Goal: Task Accomplishment & Management: Manage account settings

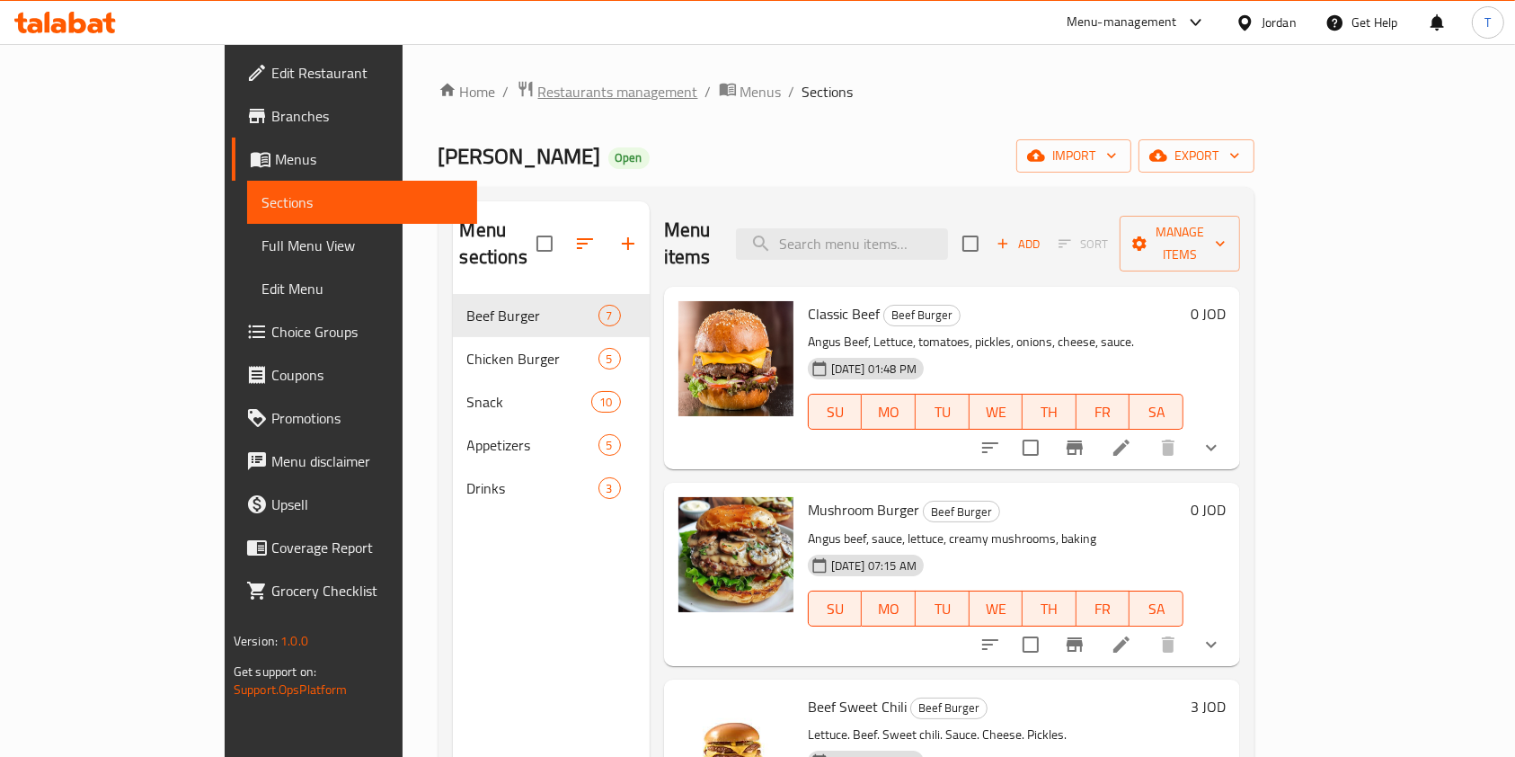
click at [538, 81] on span "Restaurants management" at bounding box center [618, 92] width 160 height 22
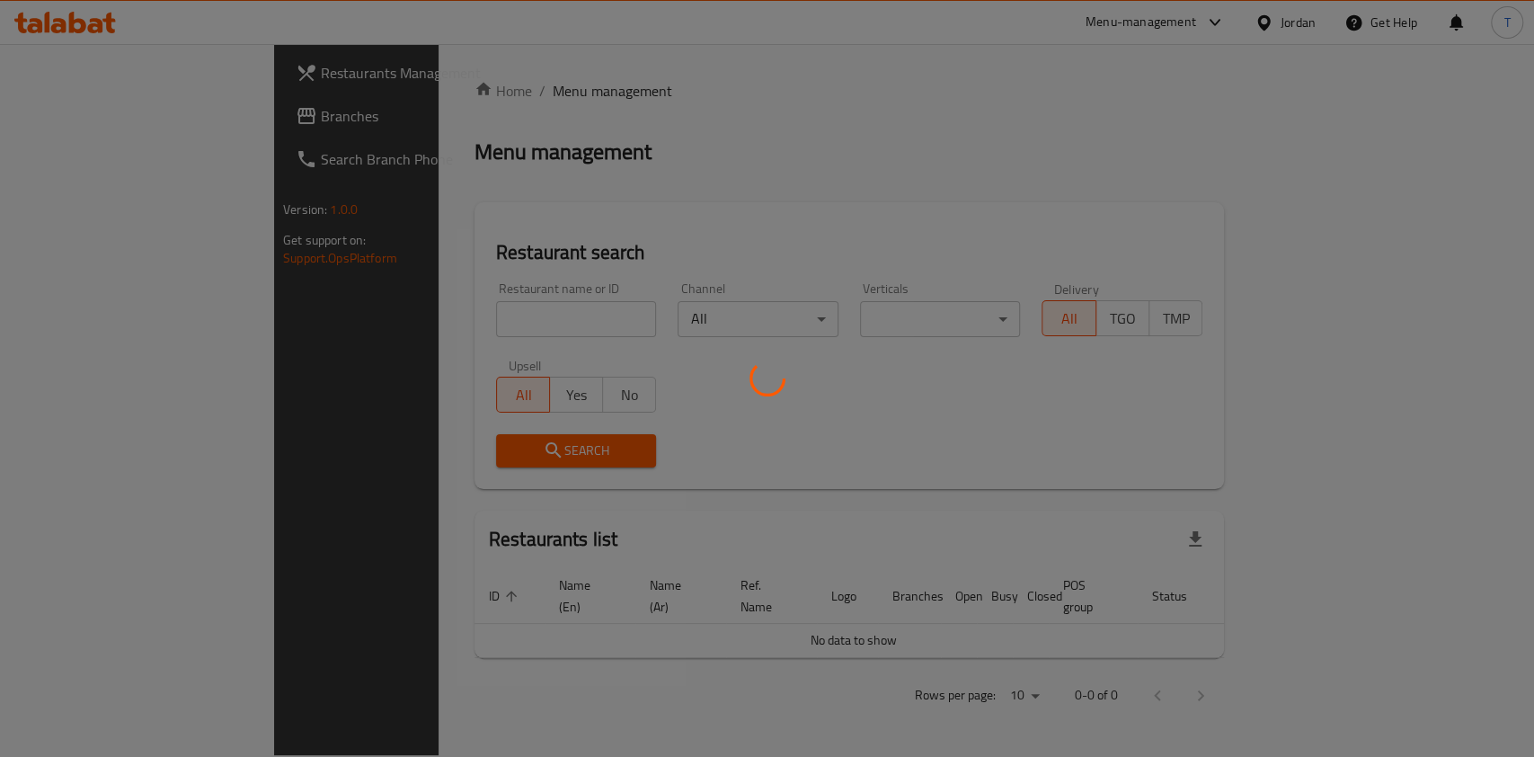
click at [426, 310] on div at bounding box center [767, 378] width 1534 height 757
click at [446, 309] on div at bounding box center [767, 378] width 1534 height 757
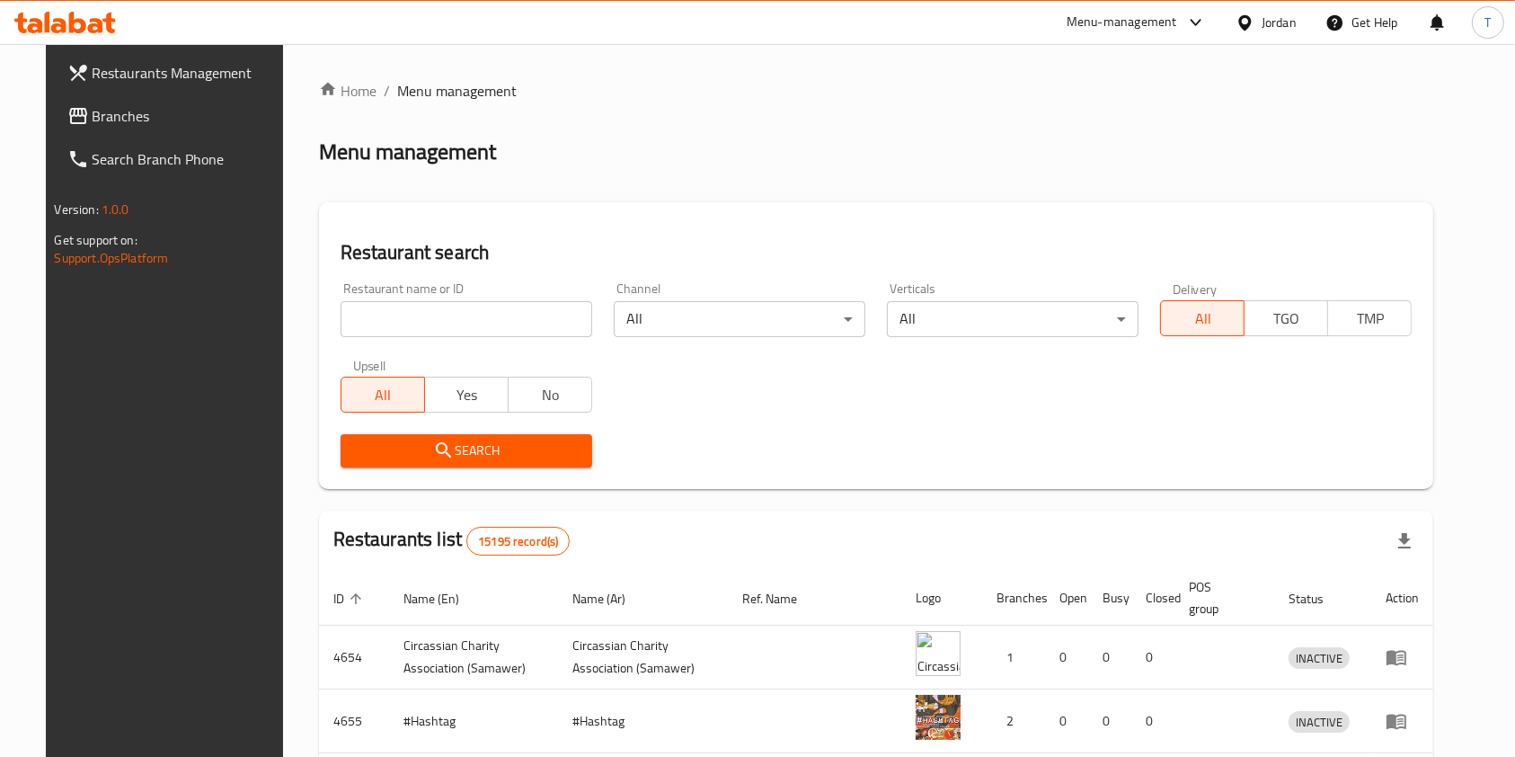
click at [478, 324] on input "search" at bounding box center [467, 319] width 252 height 36
type input "Chicken Twist"
drag, startPoint x: 520, startPoint y: 453, endPoint x: 583, endPoint y: 468, distance: 64.7
click at [519, 453] on span "Search" at bounding box center [466, 450] width 223 height 22
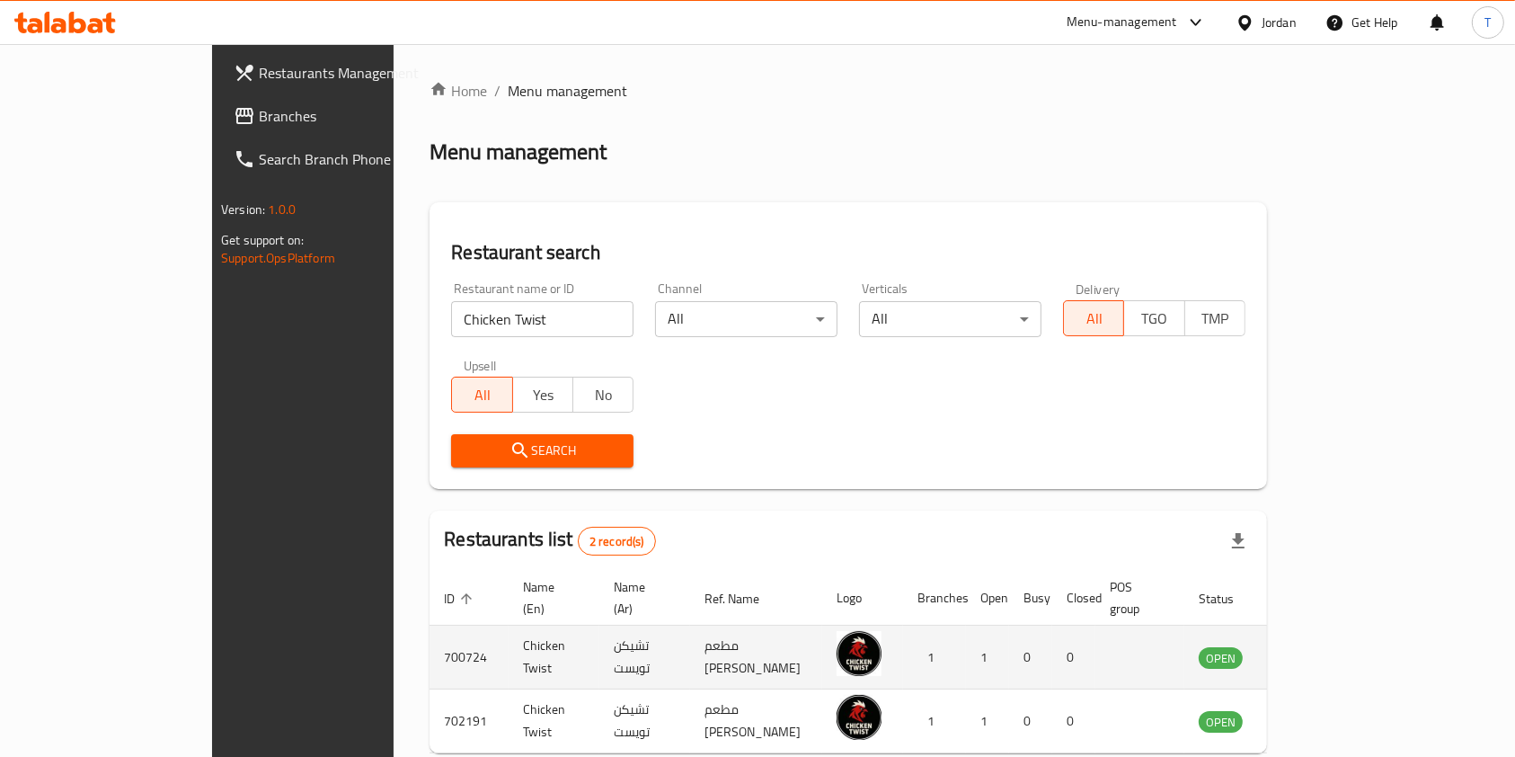
click at [1341, 629] on td "enhanced table" at bounding box center [1310, 658] width 62 height 64
click at [1314, 651] on icon "enhanced table" at bounding box center [1304, 658] width 20 height 15
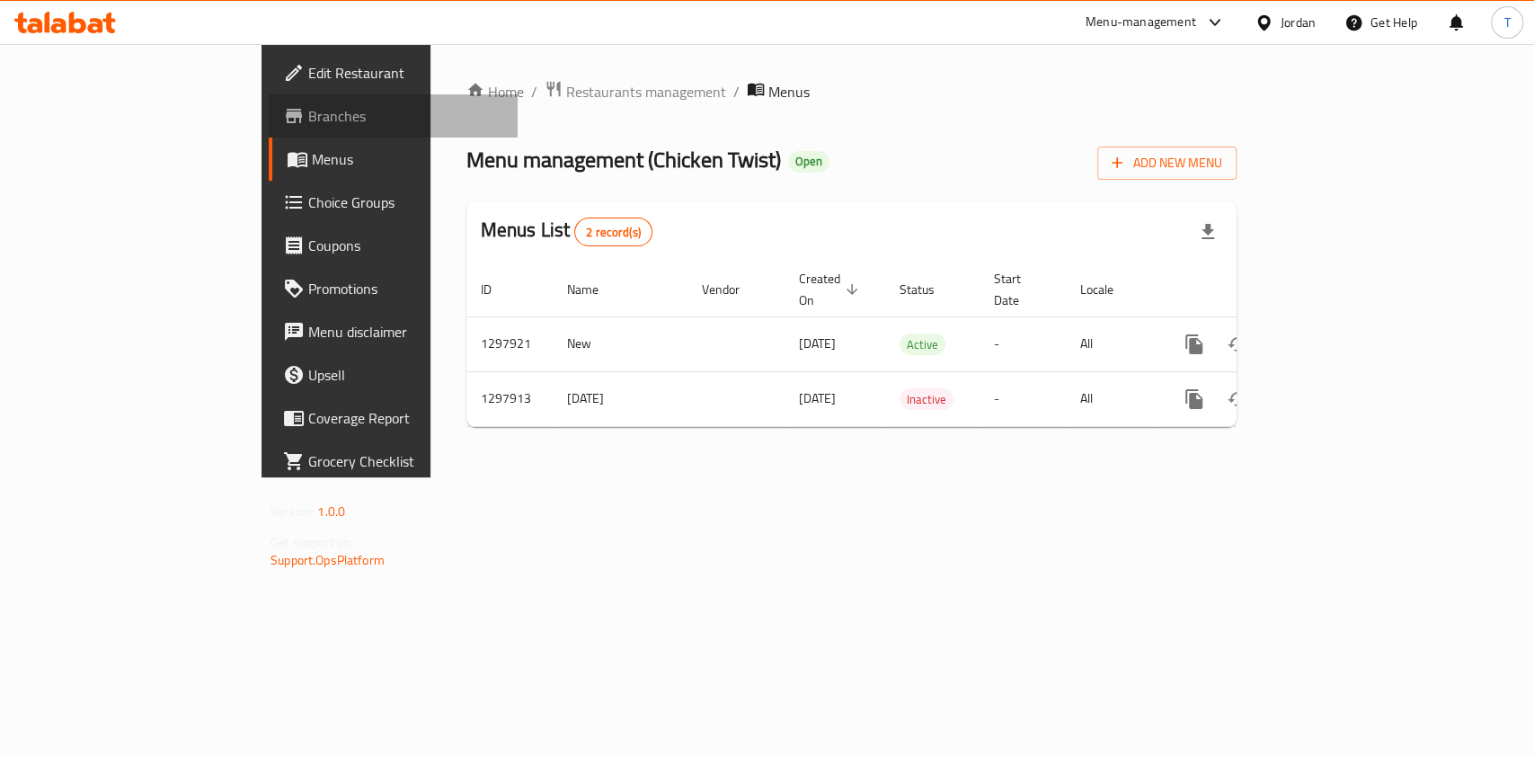
click at [308, 120] on span "Branches" at bounding box center [405, 116] width 195 height 22
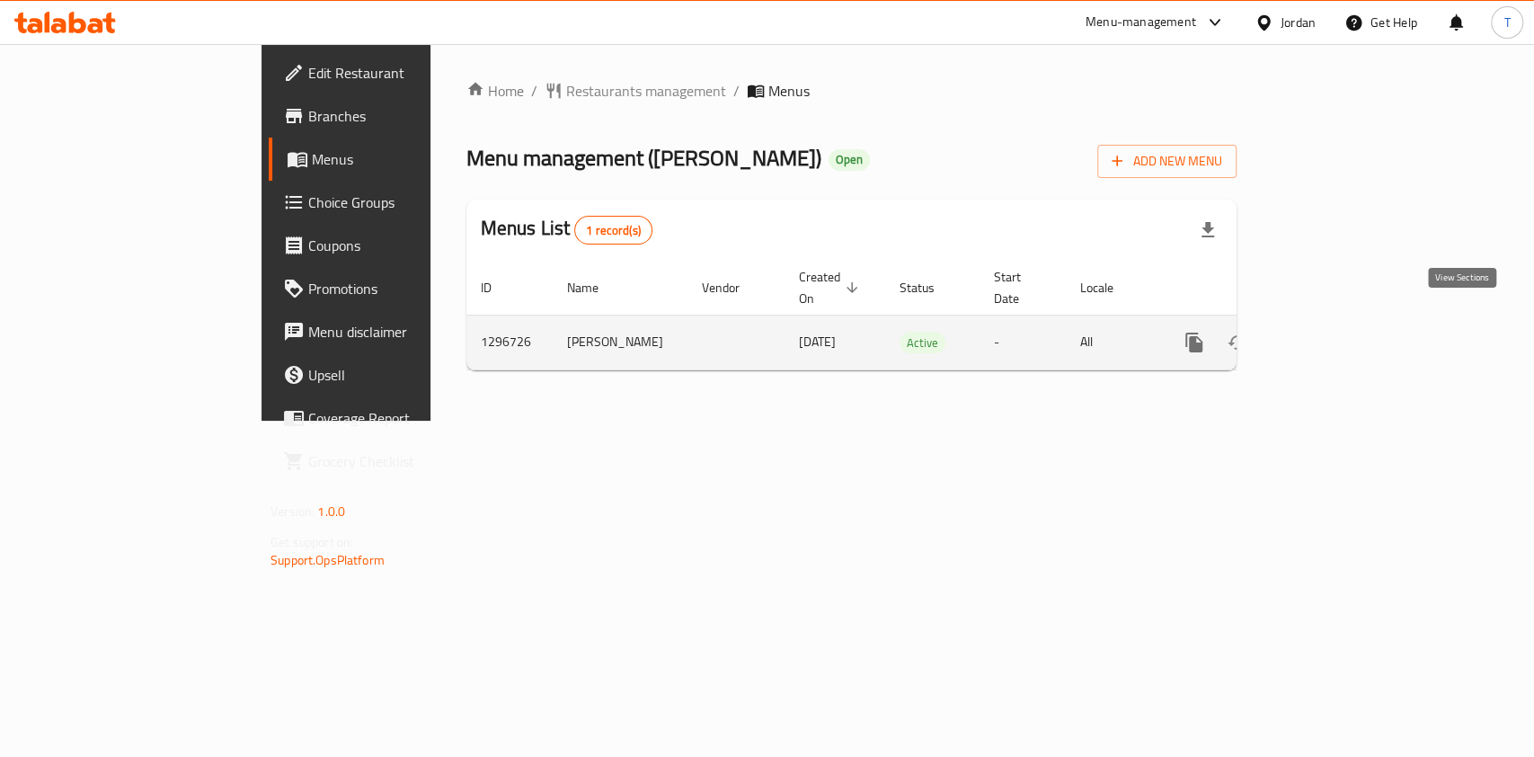
click at [1335, 332] on icon "enhanced table" at bounding box center [1324, 343] width 22 height 22
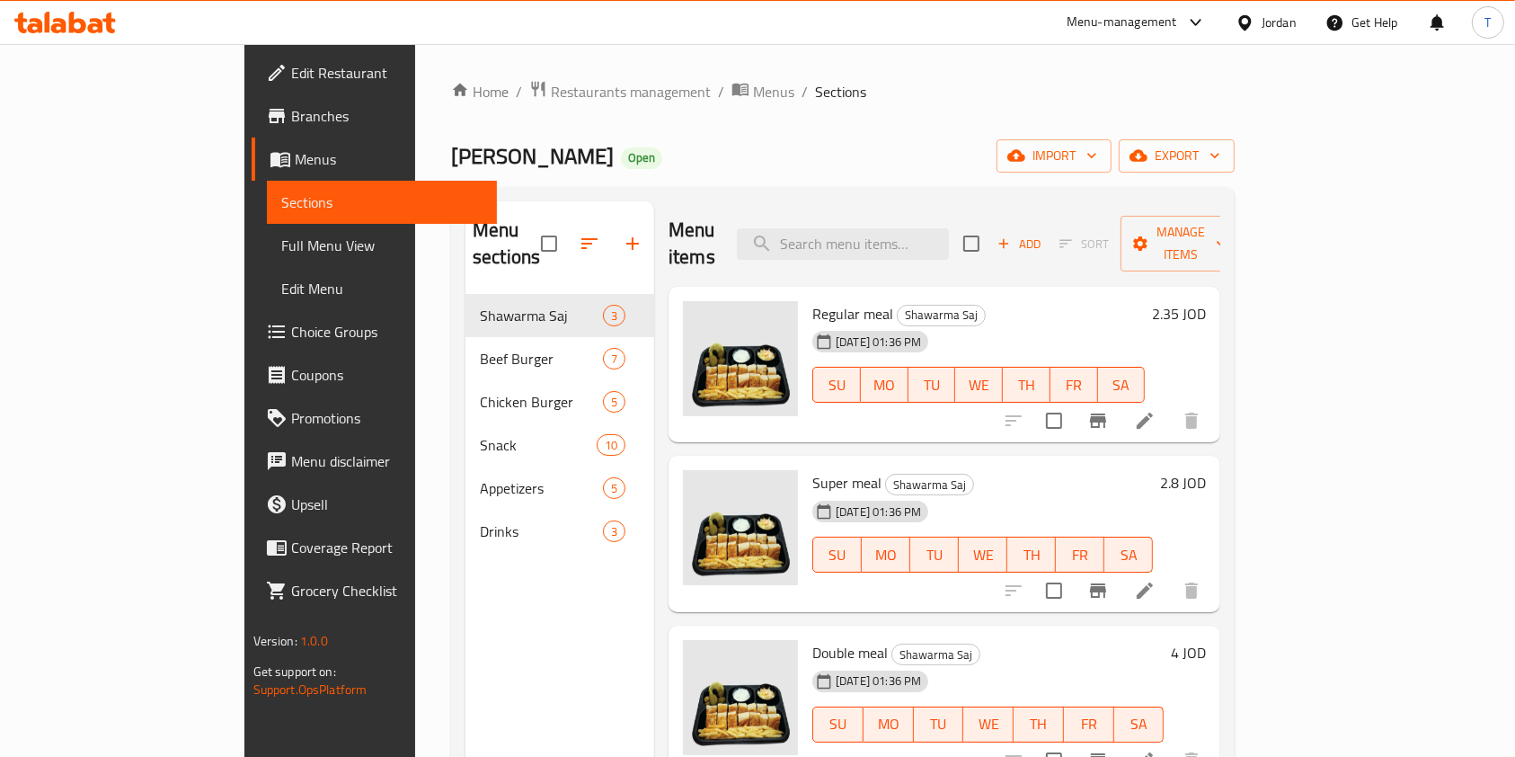
drag, startPoint x: 749, startPoint y: 288, endPoint x: 916, endPoint y: 306, distance: 168.2
click at [916, 306] on div "Regular meal Shawarma Saj [DATE] 01:36 PM SU MO TU WE TH FR SA" at bounding box center [978, 365] width 347 height 142
drag, startPoint x: 740, startPoint y: 99, endPoint x: 269, endPoint y: 78, distance: 471.4
click at [415, 78] on div "Home / Restaurants management / Menus / Sections Wifi Burger Open import export…" at bounding box center [843, 526] width 856 height 964
drag, startPoint x: 661, startPoint y: 221, endPoint x: 716, endPoint y: 218, distance: 54.9
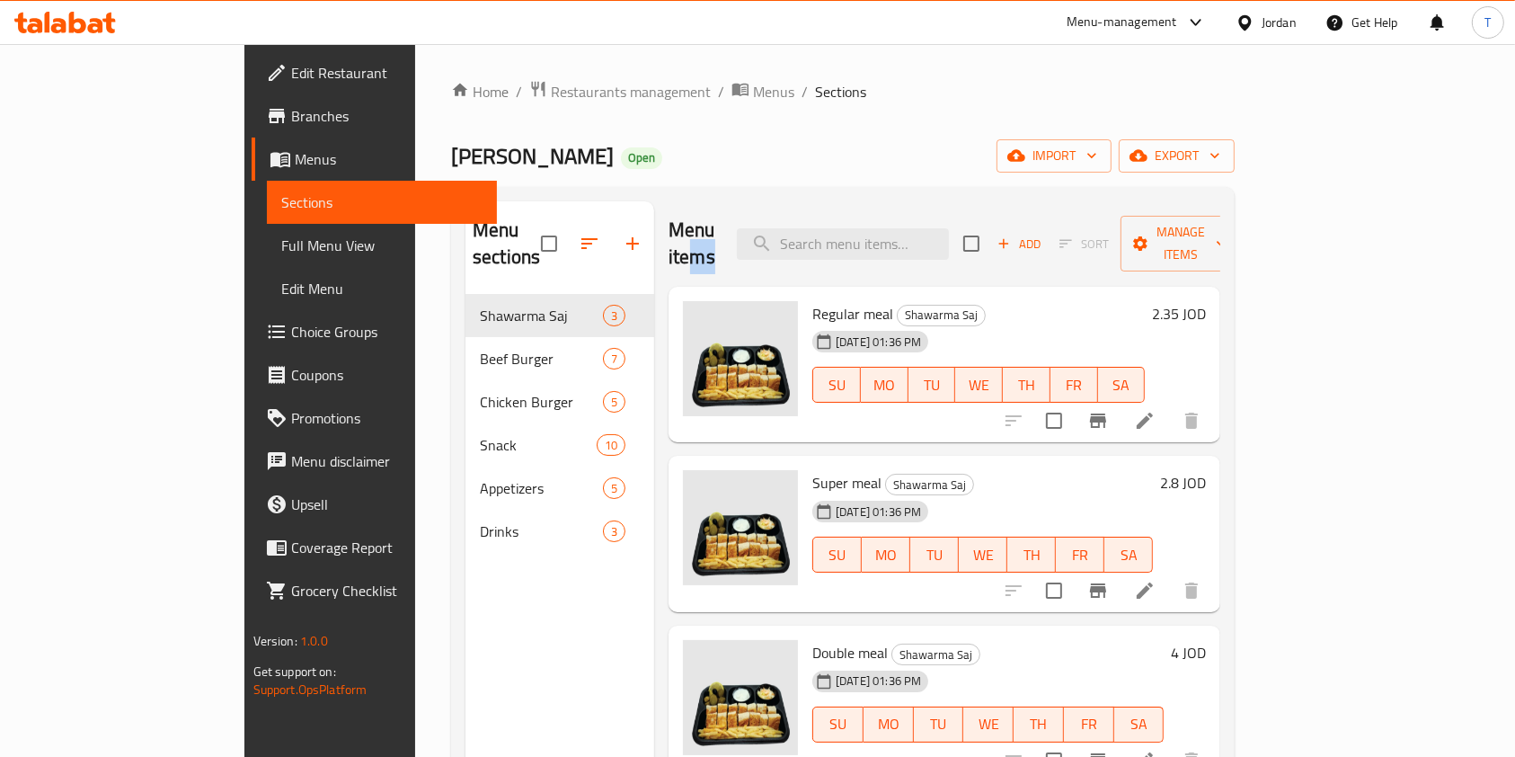
click at [716, 218] on div "Menu items Add Sort Manage items" at bounding box center [945, 243] width 552 height 85
click at [683, 223] on h2 "Menu items" at bounding box center [692, 244] width 47 height 54
click at [669, 238] on h2 "Menu items" at bounding box center [692, 244] width 47 height 54
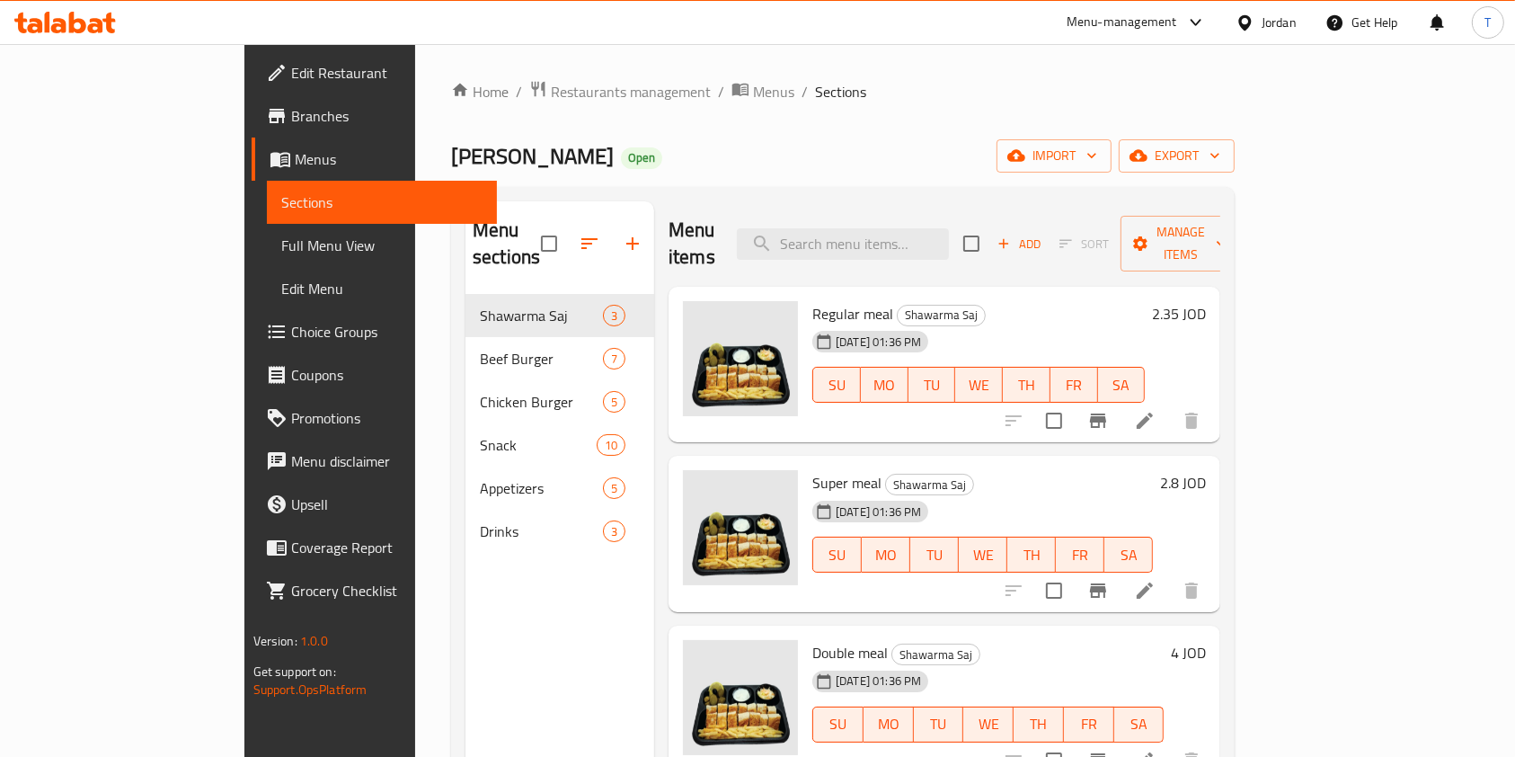
click at [669, 223] on h2 "Menu items" at bounding box center [692, 244] width 47 height 54
click at [669, 227] on h2 "Menu items" at bounding box center [692, 244] width 47 height 54
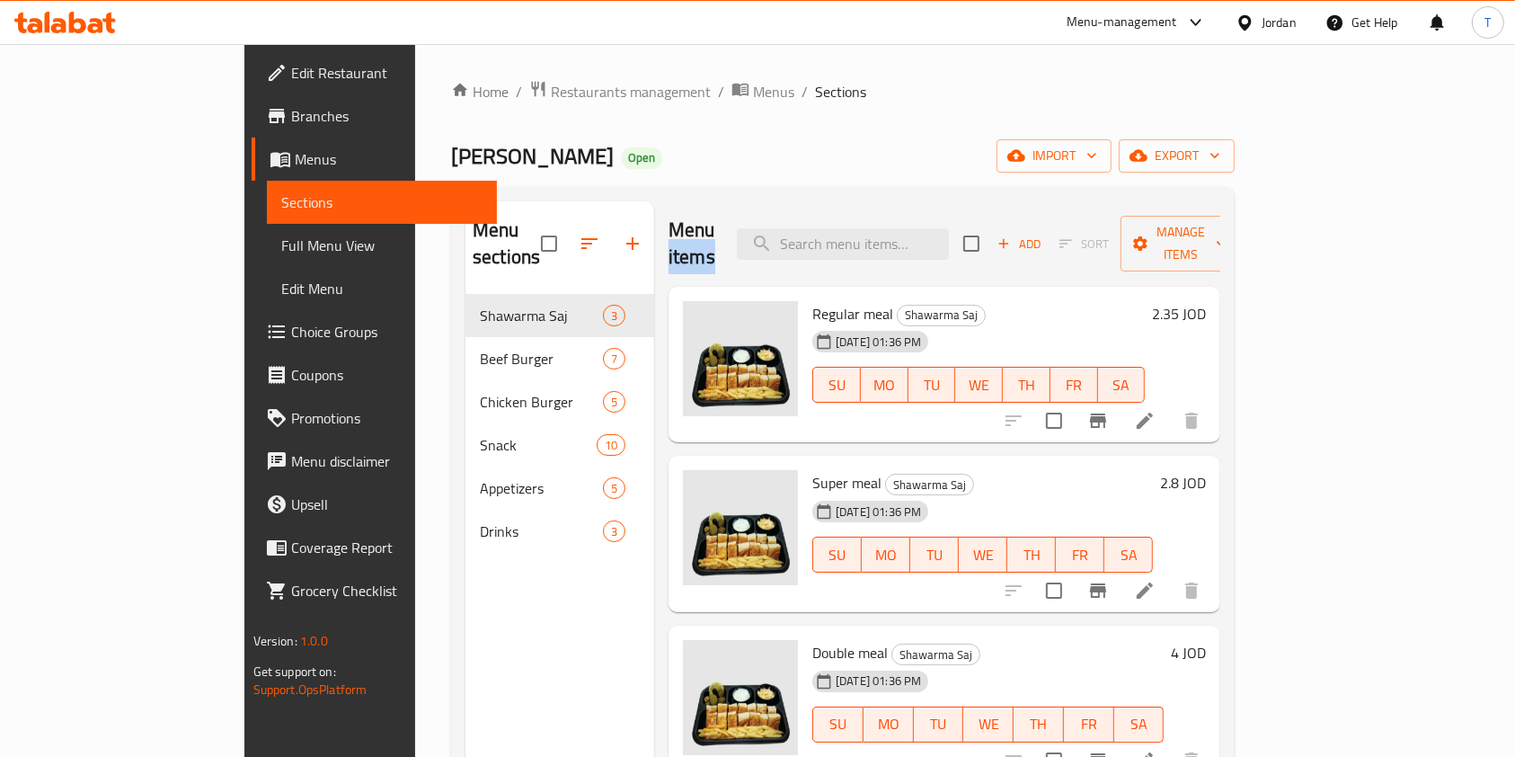
click at [669, 227] on h2 "Menu items" at bounding box center [692, 244] width 47 height 54
click at [669, 236] on h2 "Menu items" at bounding box center [692, 244] width 47 height 54
